Goal: Information Seeking & Learning: Learn about a topic

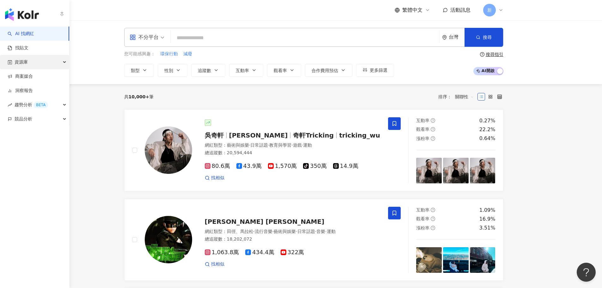
click at [50, 66] on div "資源庫" at bounding box center [34, 62] width 69 height 14
click at [33, 156] on div "競品分析" at bounding box center [34, 162] width 69 height 14
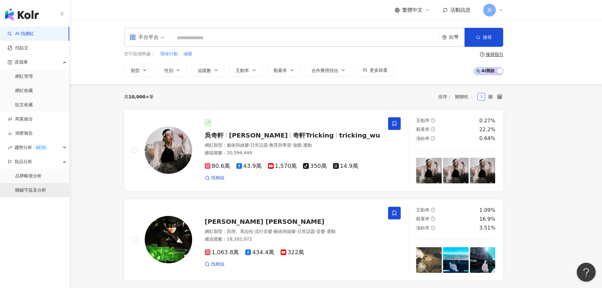
click at [34, 191] on link "關鍵字提及分析" at bounding box center [30, 190] width 31 height 6
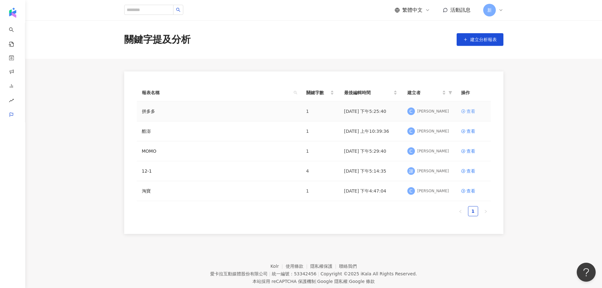
click at [472, 111] on div "查看" at bounding box center [470, 111] width 9 height 7
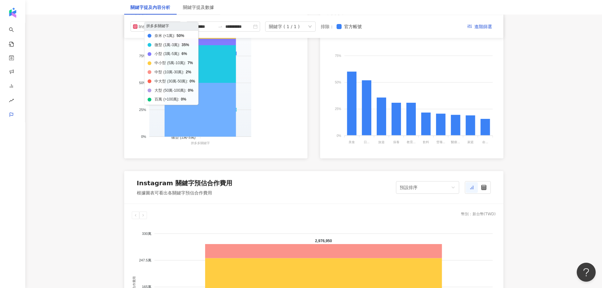
scroll to position [284, 0]
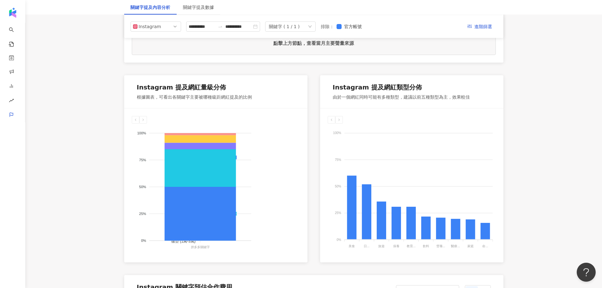
click at [169, 21] on div "**********" at bounding box center [313, 26] width 379 height 23
click at [171, 26] on span "Instagram" at bounding box center [156, 26] width 46 height 9
click at [163, 60] on div "YouTube" at bounding box center [156, 62] width 40 height 7
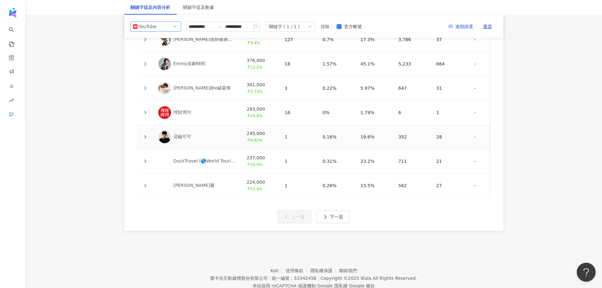
scroll to position [1524, 0]
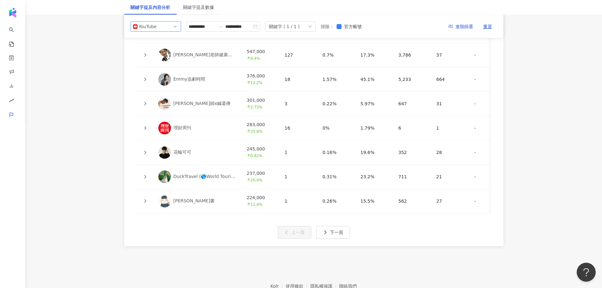
click at [144, 53] on icon at bounding box center [145, 55] width 4 height 4
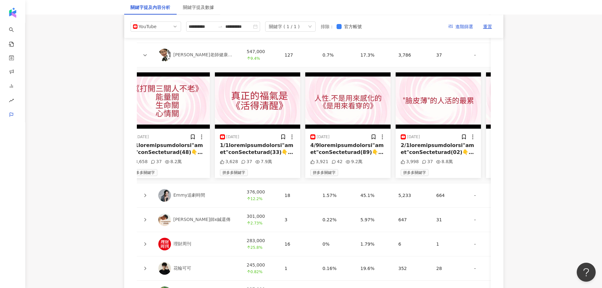
scroll to position [0, 316]
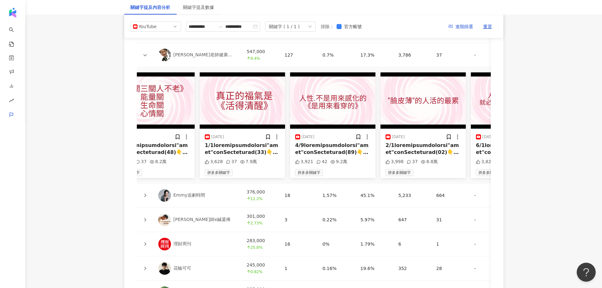
click at [143, 193] on icon at bounding box center [145, 195] width 4 height 4
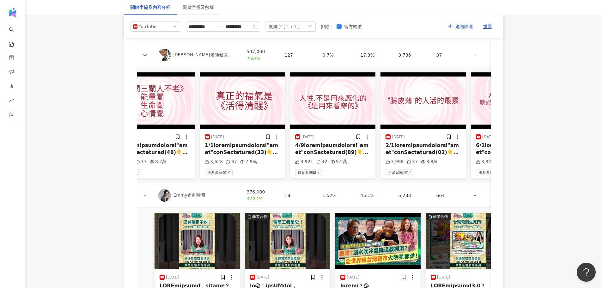
click at [146, 193] on icon at bounding box center [145, 195] width 4 height 4
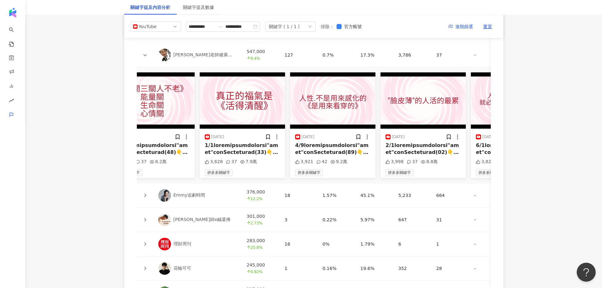
click at [146, 193] on icon at bounding box center [145, 195] width 4 height 4
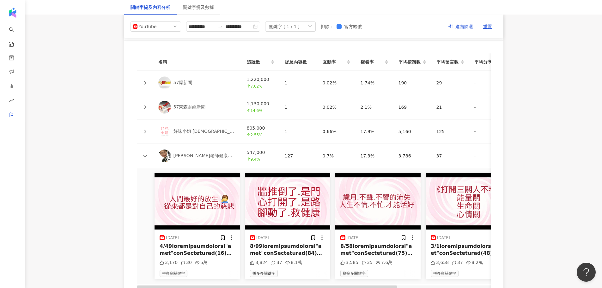
scroll to position [1366, 0]
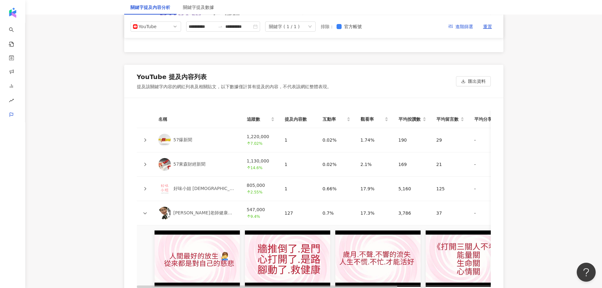
click at [145, 187] on icon at bounding box center [145, 189] width 4 height 4
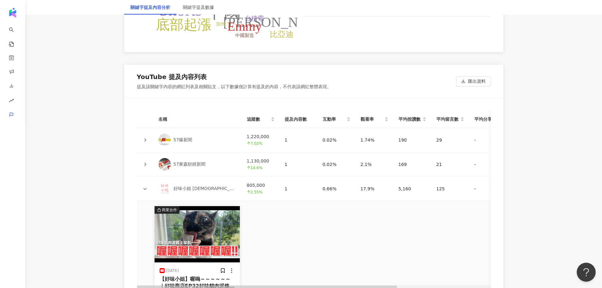
scroll to position [1398, 0]
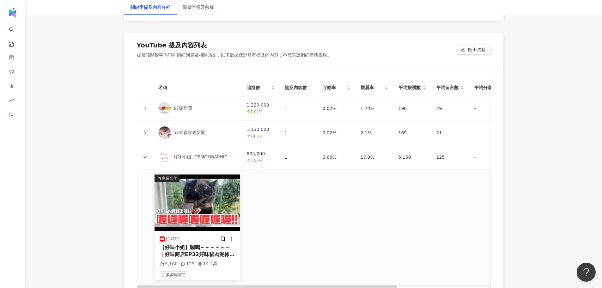
click at [211, 247] on div "【好味小姐】喔嗚～～～～～～｜好味商店EP32好味貓肉泥條！來啦👐🏻 貓咪最棒的獎勵小點心 https://lf.ladyflavor.com/PDd5M 👉…" at bounding box center [197, 251] width 75 height 14
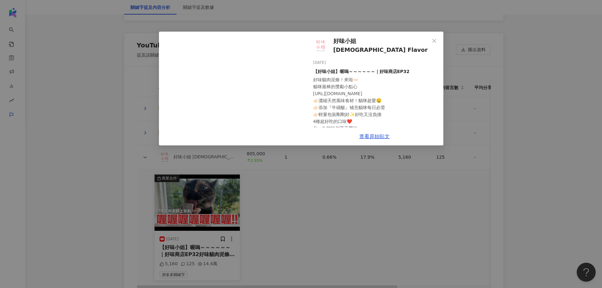
scroll to position [25, 0]
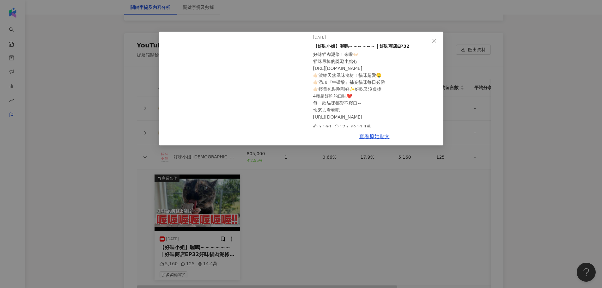
click at [372, 187] on div "好味小姐 Lady Flavor 2025/2/24 【好味小姐】喔嗚～～～～～～｜好味商店EP32 好味貓肉泥條！來啦👐🏻 貓咪最棒的獎勵小點心 https…" at bounding box center [301, 144] width 602 height 288
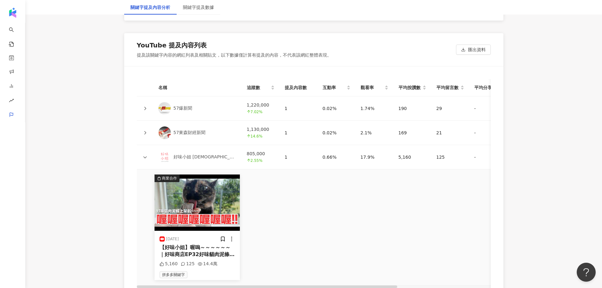
click at [159, 103] on img at bounding box center [164, 108] width 13 height 13
click at [143, 131] on icon at bounding box center [145, 133] width 4 height 4
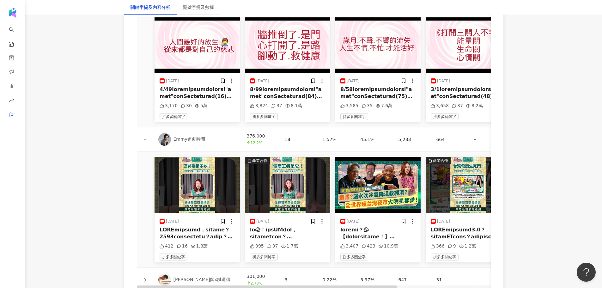
scroll to position [1872, 0]
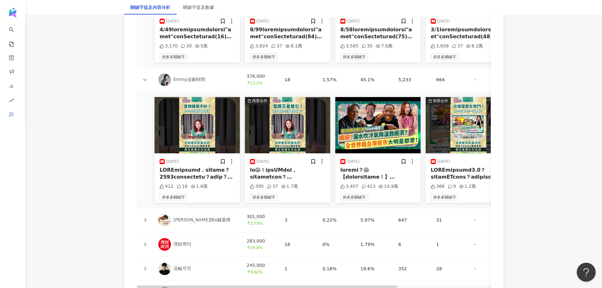
click at [283, 171] on div at bounding box center [287, 174] width 75 height 14
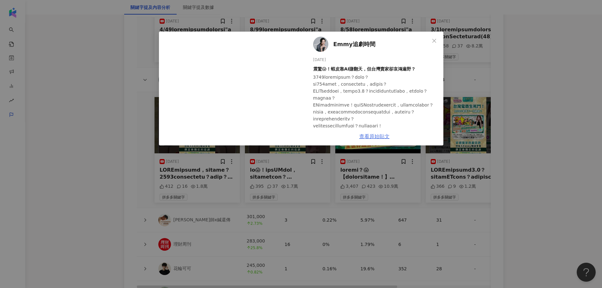
click at [373, 138] on link "查看原始貼文" at bounding box center [374, 136] width 30 height 6
click at [435, 38] on icon "close" at bounding box center [434, 40] width 5 height 5
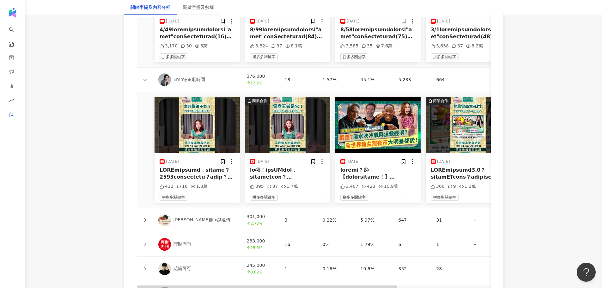
click at [143, 218] on icon at bounding box center [145, 220] width 4 height 4
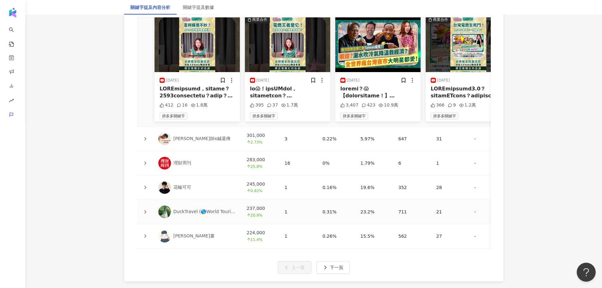
scroll to position [1998, 0]
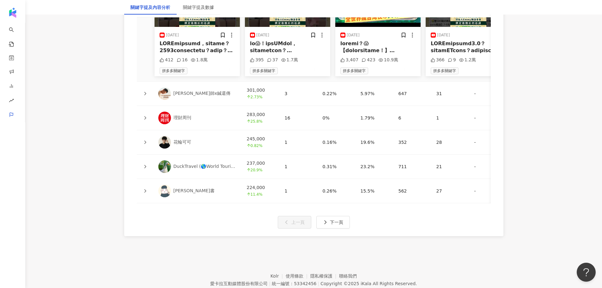
click at [195, 118] on link "理財周刊" at bounding box center [197, 118] width 78 height 13
click at [146, 189] on icon at bounding box center [145, 191] width 4 height 4
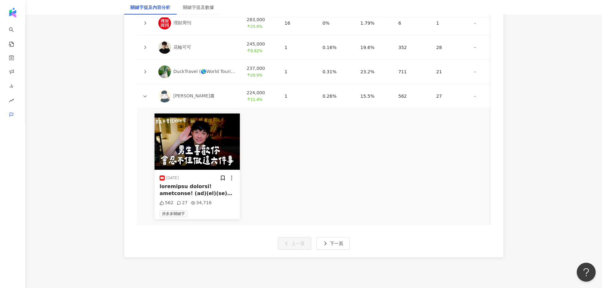
scroll to position [2118, 0]
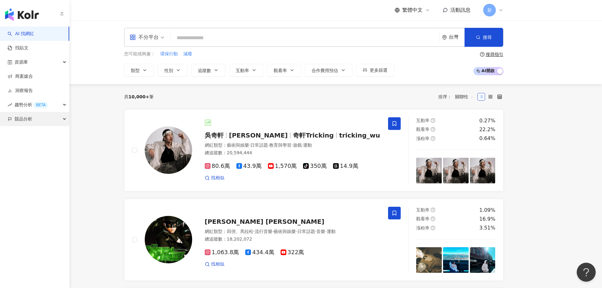
click at [32, 119] on span "競品分析" at bounding box center [24, 119] width 18 height 14
click at [38, 145] on link "關鍵字提及分析" at bounding box center [30, 147] width 31 height 6
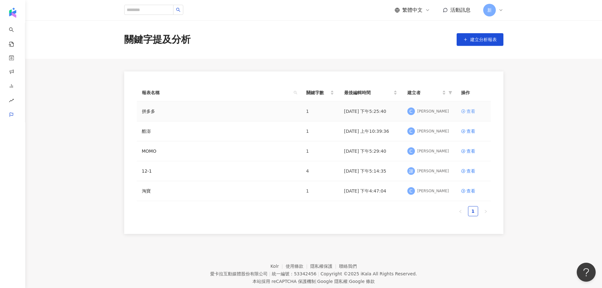
click at [474, 109] on div "查看" at bounding box center [470, 111] width 9 height 7
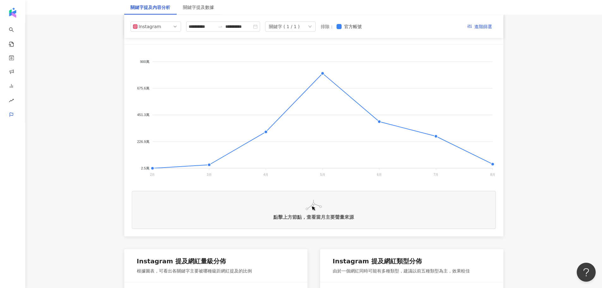
scroll to position [32, 0]
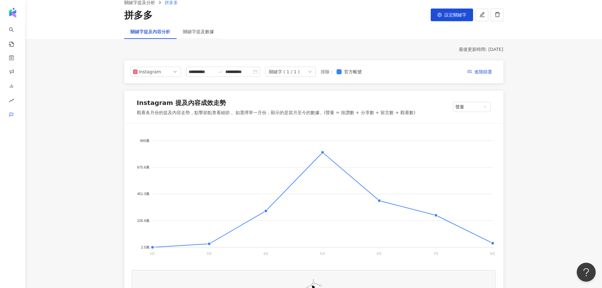
click at [157, 66] on div "**********" at bounding box center [313, 71] width 379 height 23
click at [158, 74] on div "Instagram" at bounding box center [149, 71] width 21 height 9
click at [154, 112] on div "YouTube" at bounding box center [156, 107] width 48 height 11
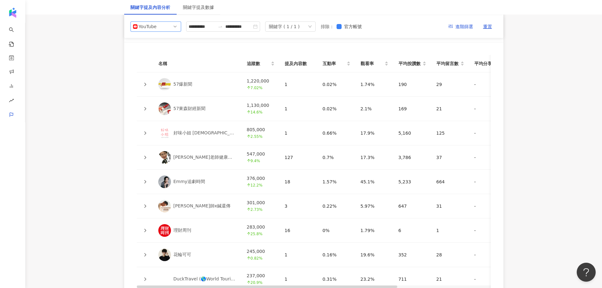
scroll to position [1138, 0]
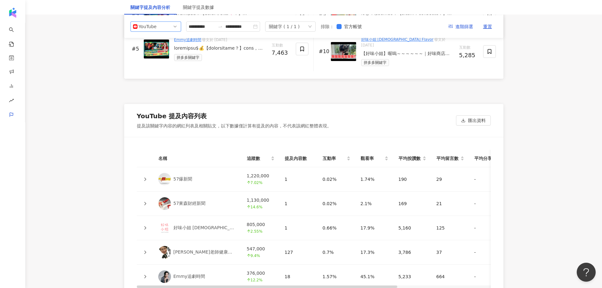
click at [144, 178] on icon at bounding box center [145, 179] width 2 height 3
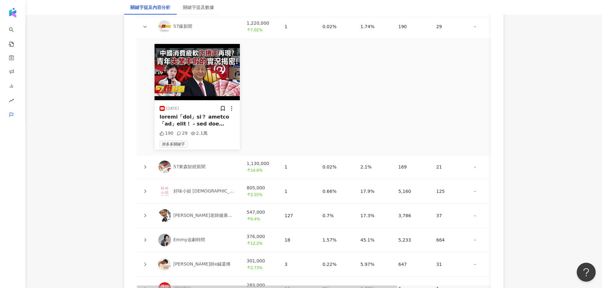
scroll to position [1485, 0]
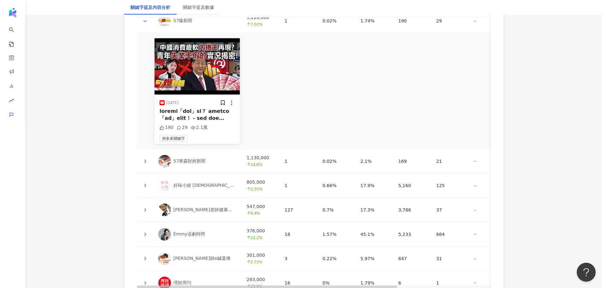
drag, startPoint x: 149, startPoint y: 204, endPoint x: 144, endPoint y: 204, distance: 4.4
click at [144, 204] on td at bounding box center [145, 210] width 16 height 24
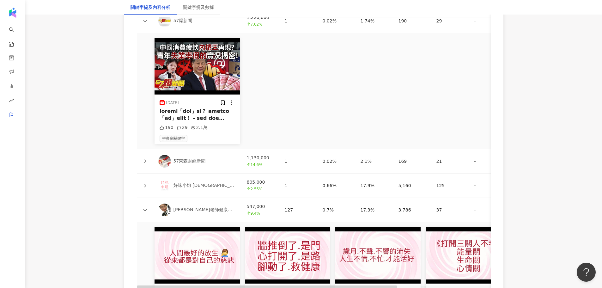
click at [144, 208] on icon at bounding box center [145, 210] width 4 height 4
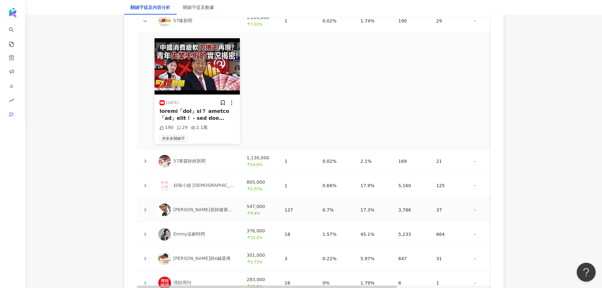
click at [147, 206] on div at bounding box center [145, 209] width 6 height 7
click at [146, 208] on icon at bounding box center [145, 210] width 4 height 4
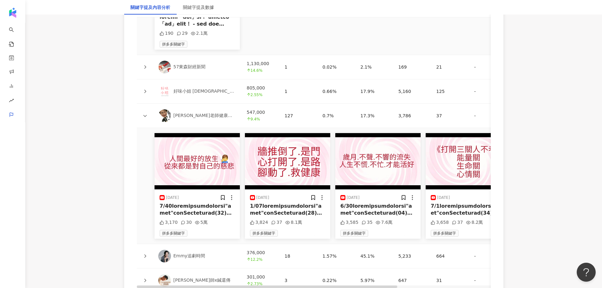
scroll to position [1643, 0]
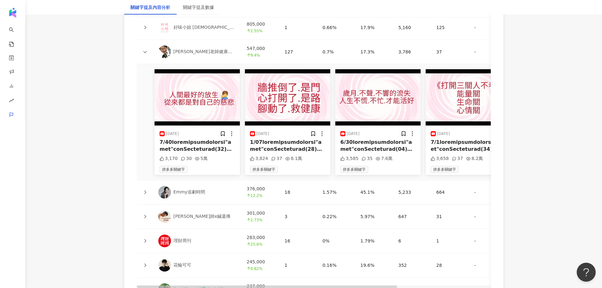
drag, startPoint x: 197, startPoint y: 132, endPoint x: 183, endPoint y: 142, distance: 17.0
drag, startPoint x: 183, startPoint y: 142, endPoint x: 182, endPoint y: 148, distance: 5.7
click at [182, 148] on div at bounding box center [197, 146] width 75 height 14
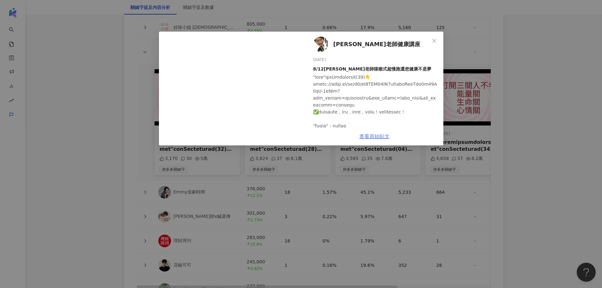
click at [377, 135] on link "查看原始貼文" at bounding box center [374, 136] width 30 height 6
click at [125, 93] on div "葉子老師健康講座 2025/8/12 8/12葉子老師猿猴式超慢跑還您健康不是夢 3,170 30 5萬 查看原始貼文" at bounding box center [301, 144] width 602 height 288
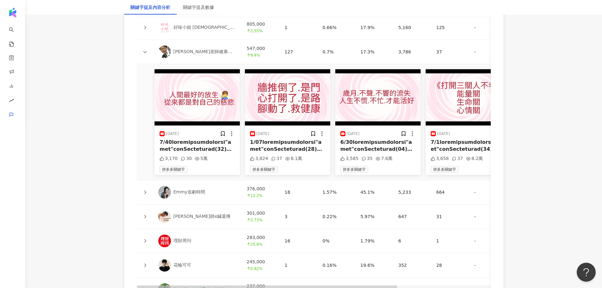
click at [171, 210] on link "[PERSON_NAME]師x鍼還傳" at bounding box center [197, 216] width 78 height 13
click at [143, 215] on icon at bounding box center [145, 217] width 4 height 4
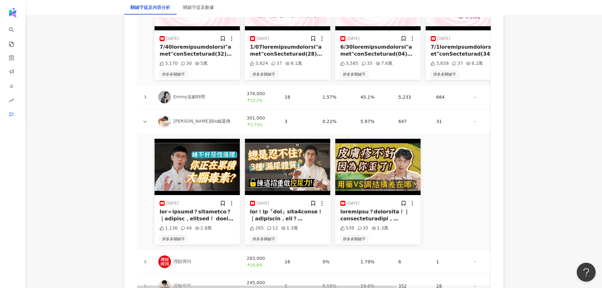
scroll to position [1769, 0]
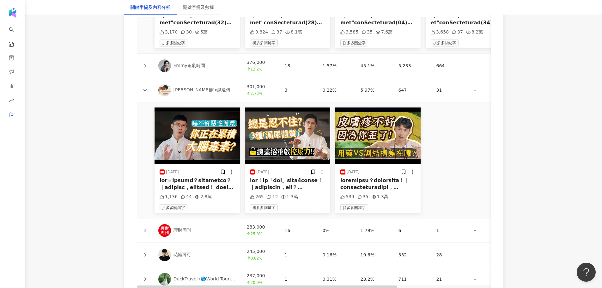
drag, startPoint x: 278, startPoint y: 181, endPoint x: 274, endPoint y: 180, distance: 4.0
click at [274, 180] on div at bounding box center [287, 184] width 75 height 14
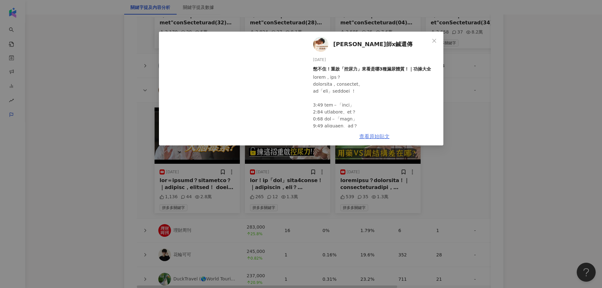
click at [377, 135] on link "查看原始貼文" at bounding box center [374, 136] width 30 height 6
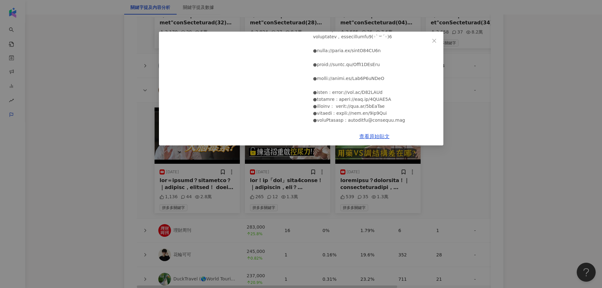
scroll to position [87, 0]
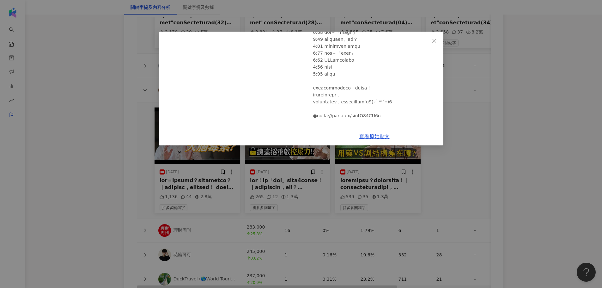
click at [111, 185] on div "阿銘師x鍼還傳 2025/6/20 憋不住！重啟「控尿力」來看是哪3種漏尿體質！｜功操大全 265 12 1.3萬 查看原始貼文" at bounding box center [301, 144] width 602 height 288
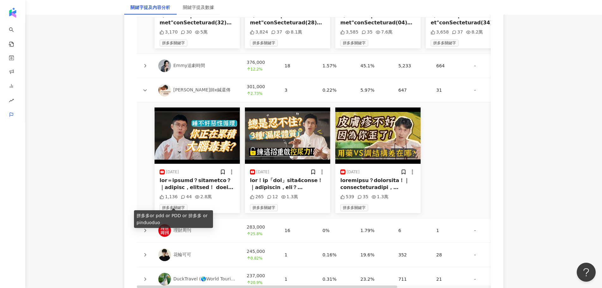
click at [173, 204] on span "拼多多關鍵字" at bounding box center [174, 207] width 28 height 7
drag, startPoint x: 149, startPoint y: 215, endPoint x: 137, endPoint y: 218, distance: 12.2
click at [137, 218] on div "拼多多or pdd or PDD or 拚多多 or pinduoduo" at bounding box center [173, 219] width 79 height 18
click at [153, 215] on div "拼多多or pdd or PDD or 拚多多 or pinduoduo" at bounding box center [173, 219] width 79 height 18
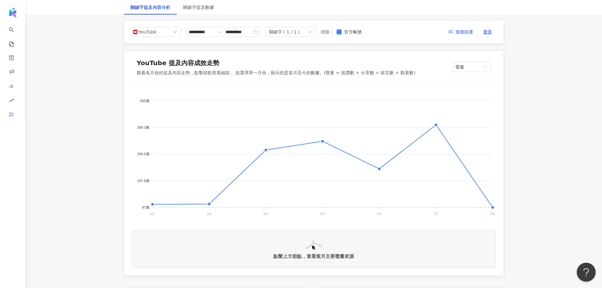
scroll to position [0, 0]
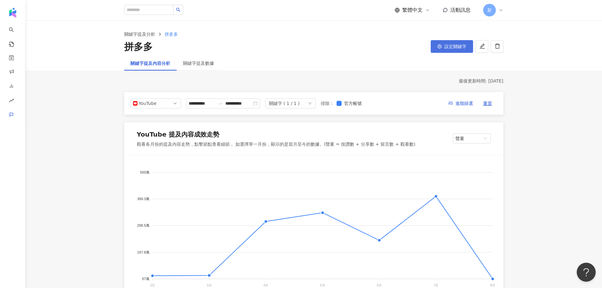
click at [458, 43] on button "設定關鍵字" at bounding box center [452, 46] width 42 height 13
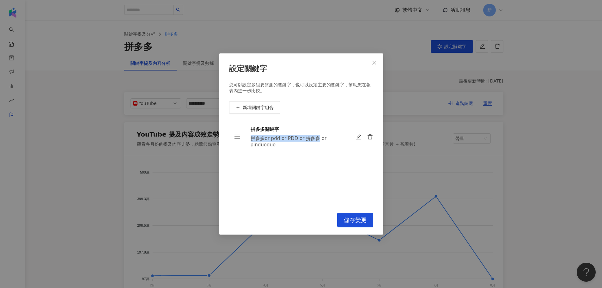
drag, startPoint x: 315, startPoint y: 136, endPoint x: 251, endPoint y: 139, distance: 64.5
click at [251, 139] on div "拼多多or pdd or PDD or 拚多多 or pinduoduo" at bounding box center [298, 141] width 95 height 13
click at [309, 143] on div "拼多多or pdd or PDD or 拚多多 or pinduoduo" at bounding box center [298, 141] width 95 height 13
drag, startPoint x: 295, startPoint y: 146, endPoint x: 249, endPoint y: 140, distance: 46.5
click at [249, 140] on td "拼多多關鍵字 拼多多or pdd or PDD or 拚多多 or pinduoduo" at bounding box center [298, 137] width 105 height 33
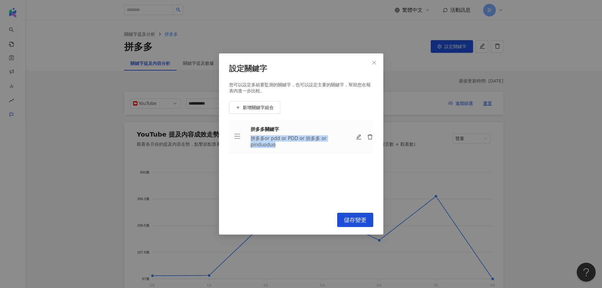
copy div "拼多多or pdd or PDD or 拚多多 or pinduoduo"
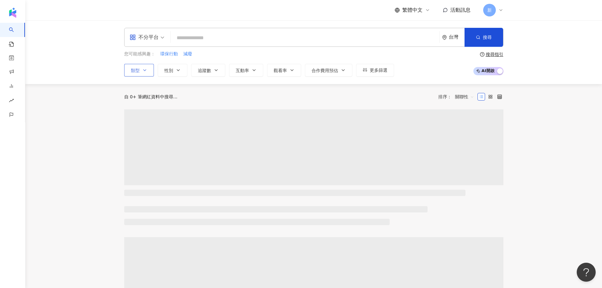
click at [144, 70] on icon "button" at bounding box center [144, 70] width 5 height 5
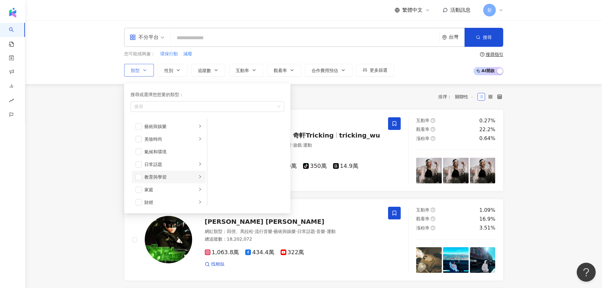
click at [198, 180] on div "button" at bounding box center [200, 177] width 4 height 6
click at [198, 192] on div "button" at bounding box center [200, 189] width 4 height 6
click at [198, 171] on icon "right" at bounding box center [200, 170] width 4 height 4
click at [198, 183] on icon "right" at bounding box center [200, 183] width 4 height 4
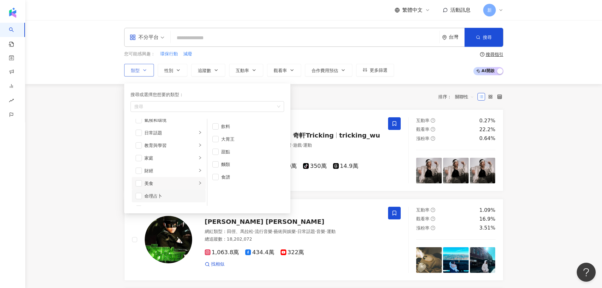
click at [191, 193] on div "命理占卜" at bounding box center [173, 195] width 58 height 7
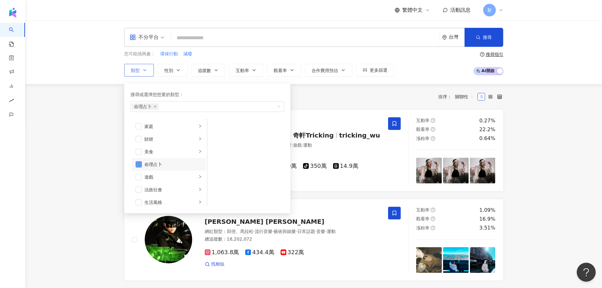
click at [139, 165] on span "button" at bounding box center [139, 164] width 6 height 6
click at [198, 151] on li "影視娛樂" at bounding box center [169, 151] width 74 height 13
click at [192, 141] on div "感情" at bounding box center [170, 139] width 52 height 7
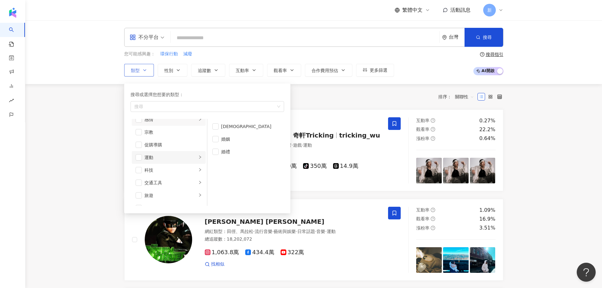
scroll to position [219, 0]
click at [190, 171] on div "交通工具" at bounding box center [170, 172] width 52 height 7
click at [198, 145] on div "button" at bounding box center [200, 147] width 4 height 6
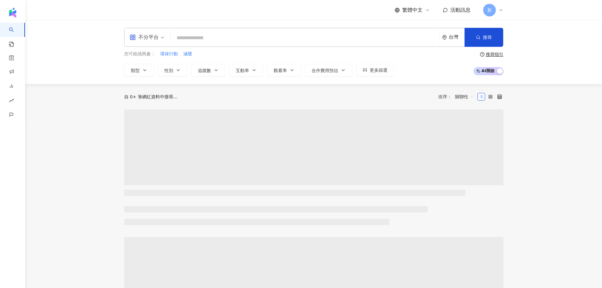
click at [218, 35] on input "search" at bounding box center [305, 38] width 264 height 12
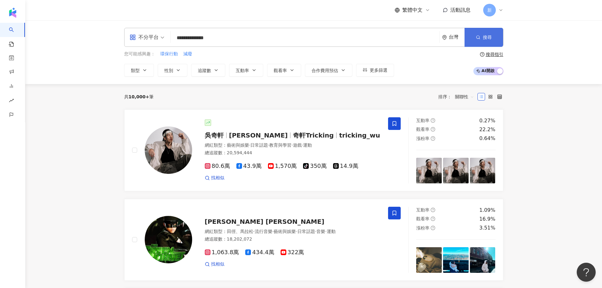
type input "**********"
click at [486, 39] on span "搜尋" at bounding box center [487, 37] width 9 height 5
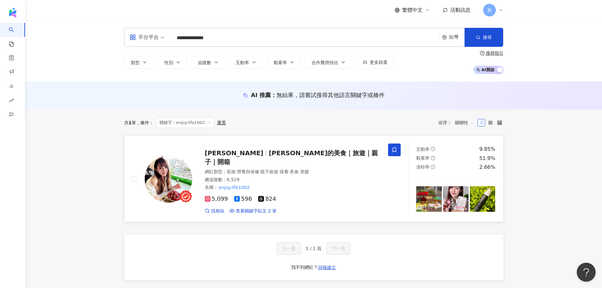
click at [237, 169] on span "·" at bounding box center [236, 171] width 1 height 5
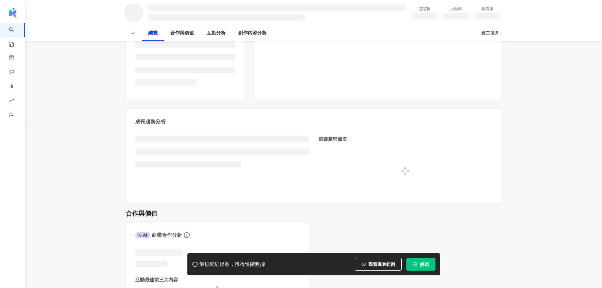
scroll to position [279, 0]
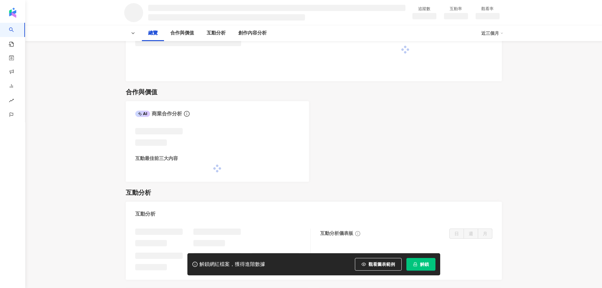
click at [422, 261] on button "解鎖" at bounding box center [420, 264] width 29 height 13
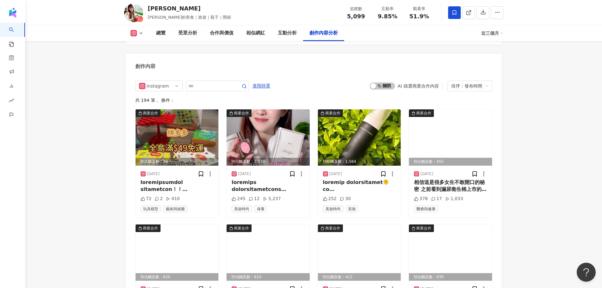
scroll to position [1864, 0]
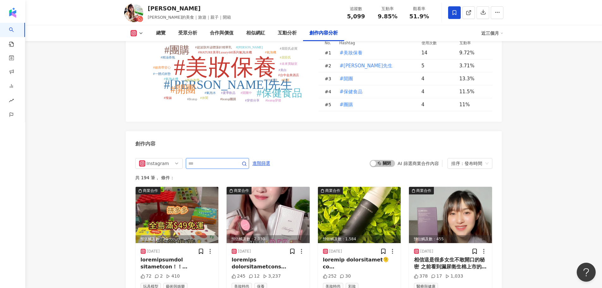
click at [198, 160] on input "text" at bounding box center [210, 164] width 44 height 8
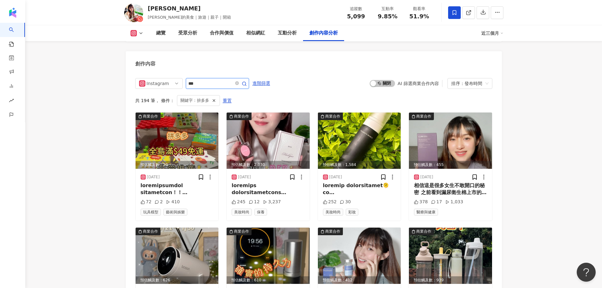
scroll to position [1882, 0]
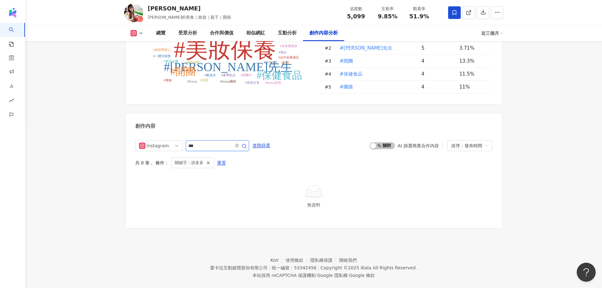
click at [192, 142] on input "***" at bounding box center [210, 146] width 44 height 8
type input "***"
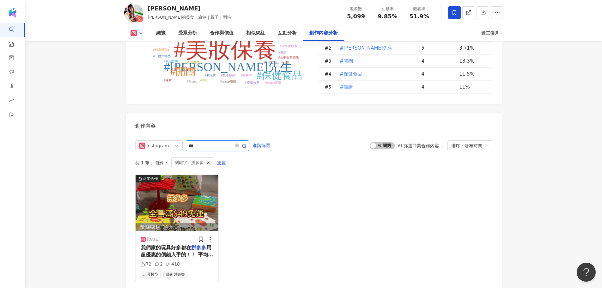
scroll to position [1944, 0]
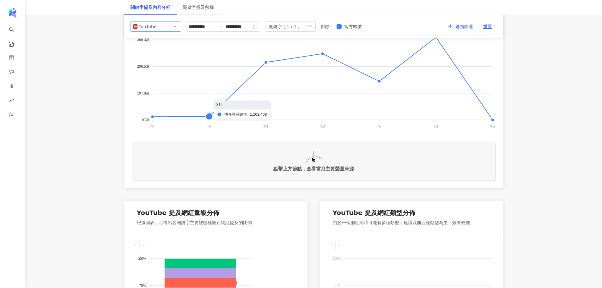
scroll to position [131, 0]
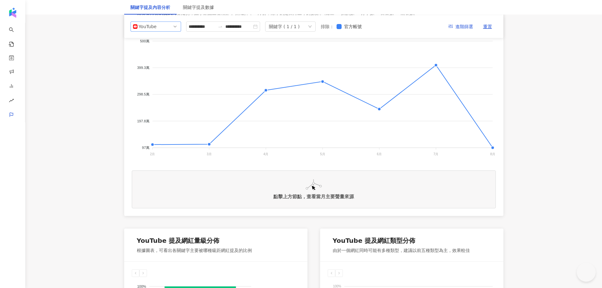
click at [179, 30] on div "YouTube" at bounding box center [156, 26] width 51 height 10
click at [165, 42] on div "Instagram" at bounding box center [156, 41] width 40 height 7
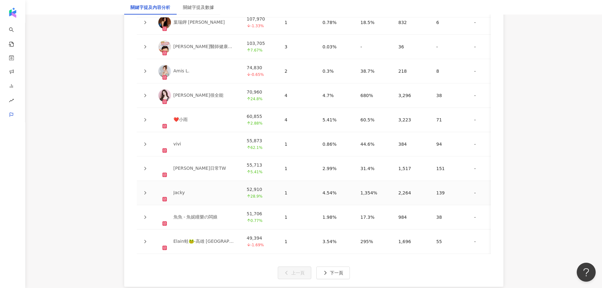
scroll to position [1490, 0]
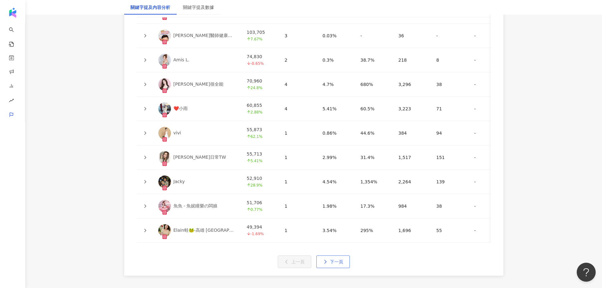
click at [335, 264] on span "下一頁" at bounding box center [336, 261] width 13 height 5
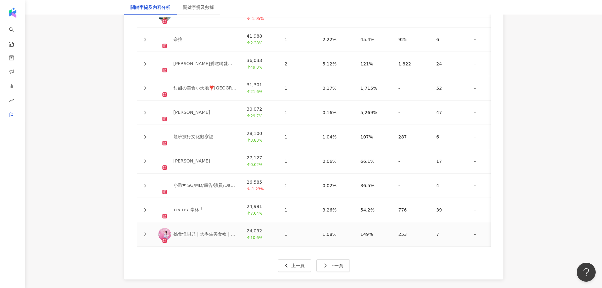
scroll to position [1553, 0]
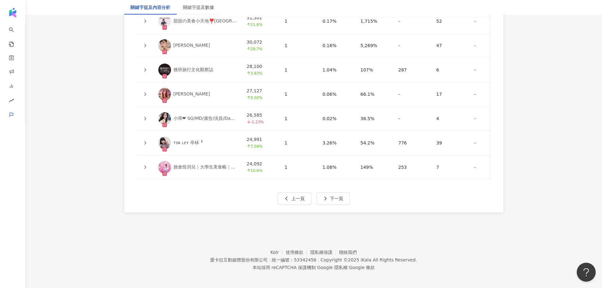
click at [332, 196] on div "名稱 追蹤數 提及內容數 互動率 觀看率 平均按讚數 平均留言數 平均分享數 平均互動數 平均觀看數 操作 PoYee 47,006 -1.95% 1 1.8…" at bounding box center [313, 59] width 379 height 306
click at [335, 201] on span "下一頁" at bounding box center [336, 198] width 13 height 5
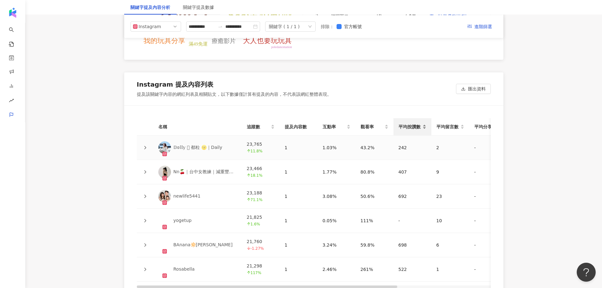
scroll to position [1339, 0]
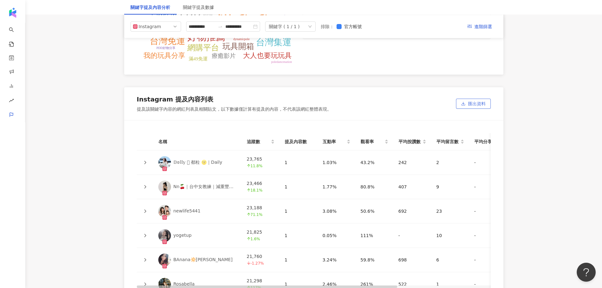
click at [475, 102] on span "匯出資料" at bounding box center [477, 104] width 18 height 10
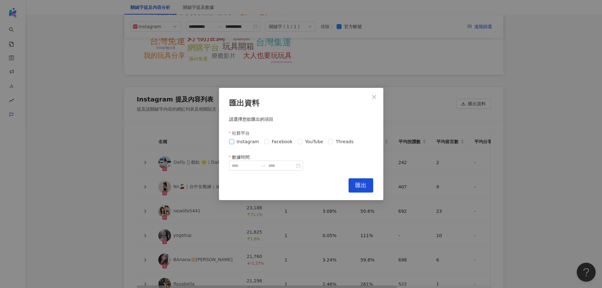
click at [248, 142] on span "Instagram" at bounding box center [247, 141] width 27 height 7
click at [244, 162] on div at bounding box center [266, 166] width 74 height 10
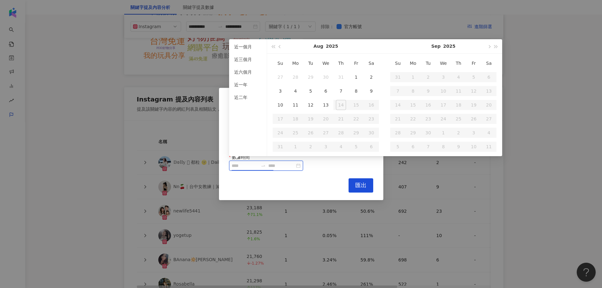
type input "**********"
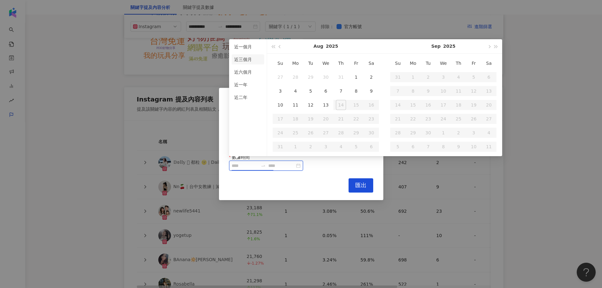
type input "**********"
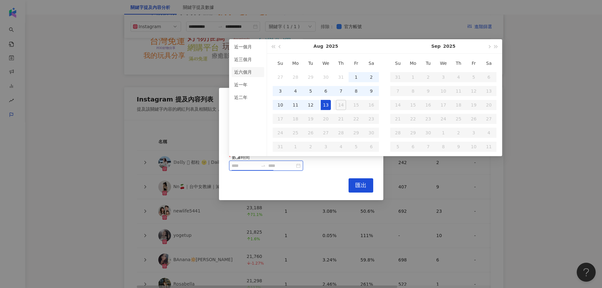
type input "**********"
click at [247, 69] on li "近六個月" at bounding box center [248, 72] width 33 height 10
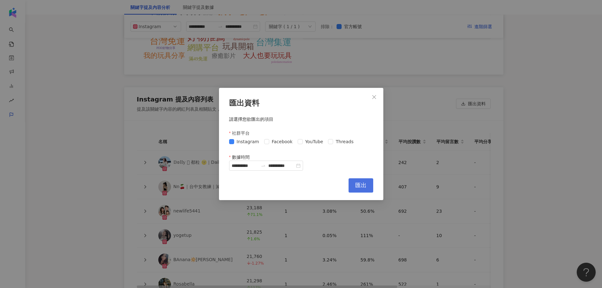
click at [353, 185] on button "匯出" at bounding box center [361, 185] width 25 height 14
